Goal: Task Accomplishment & Management: Manage account settings

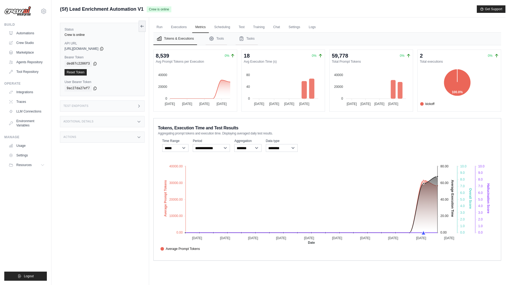
click at [123, 167] on div "Status Crew is online API URL copied [URL][DOMAIN_NAME] Bearer Token copied ded…" at bounding box center [104, 159] width 89 height 285
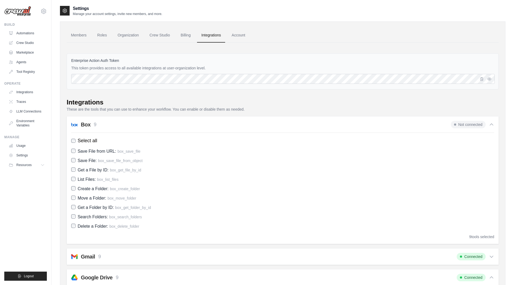
scroll to position [579, 0]
